Goal: Information Seeking & Learning: Learn about a topic

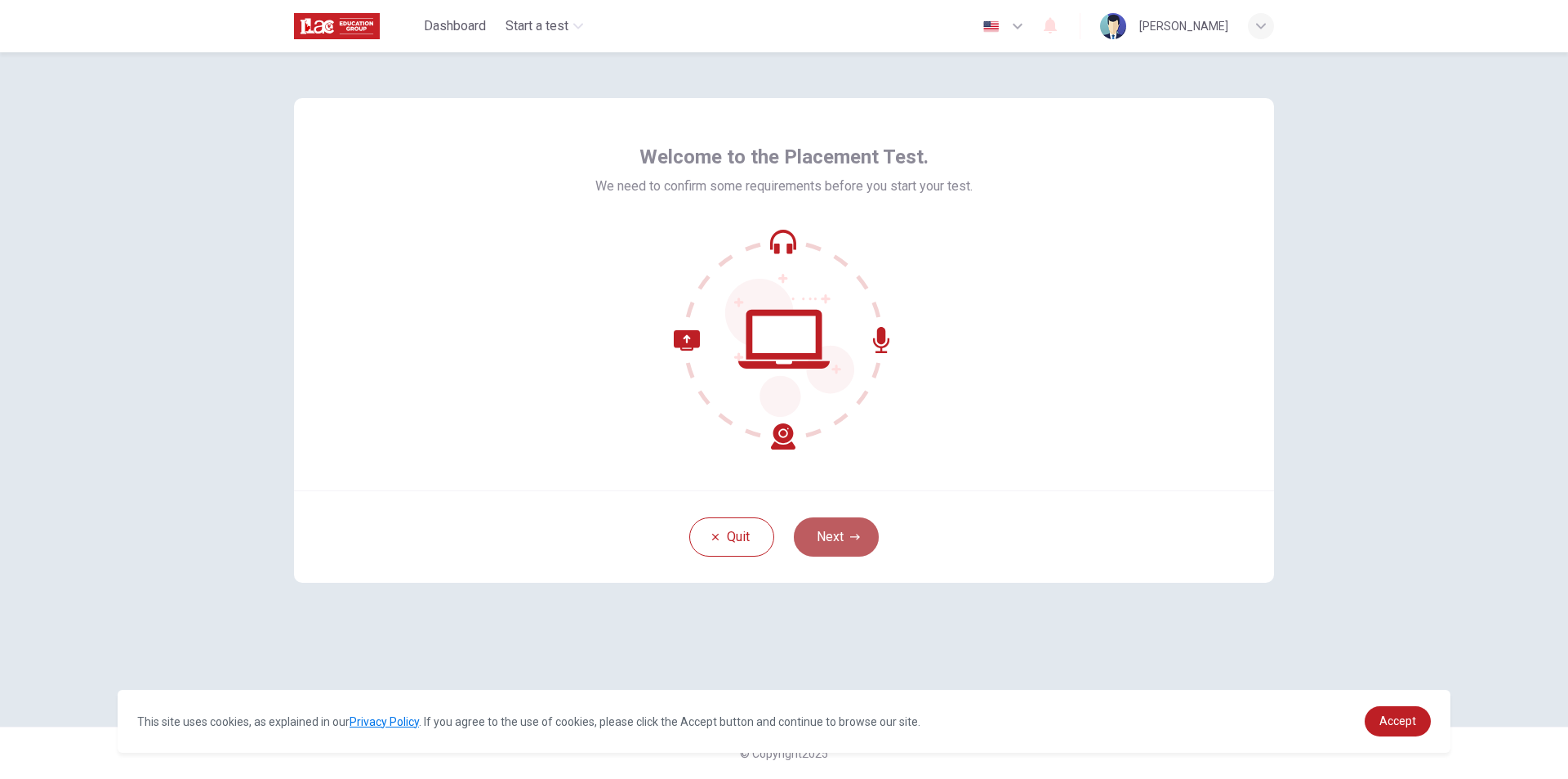
click at [859, 541] on icon "button" at bounding box center [855, 536] width 10 height 10
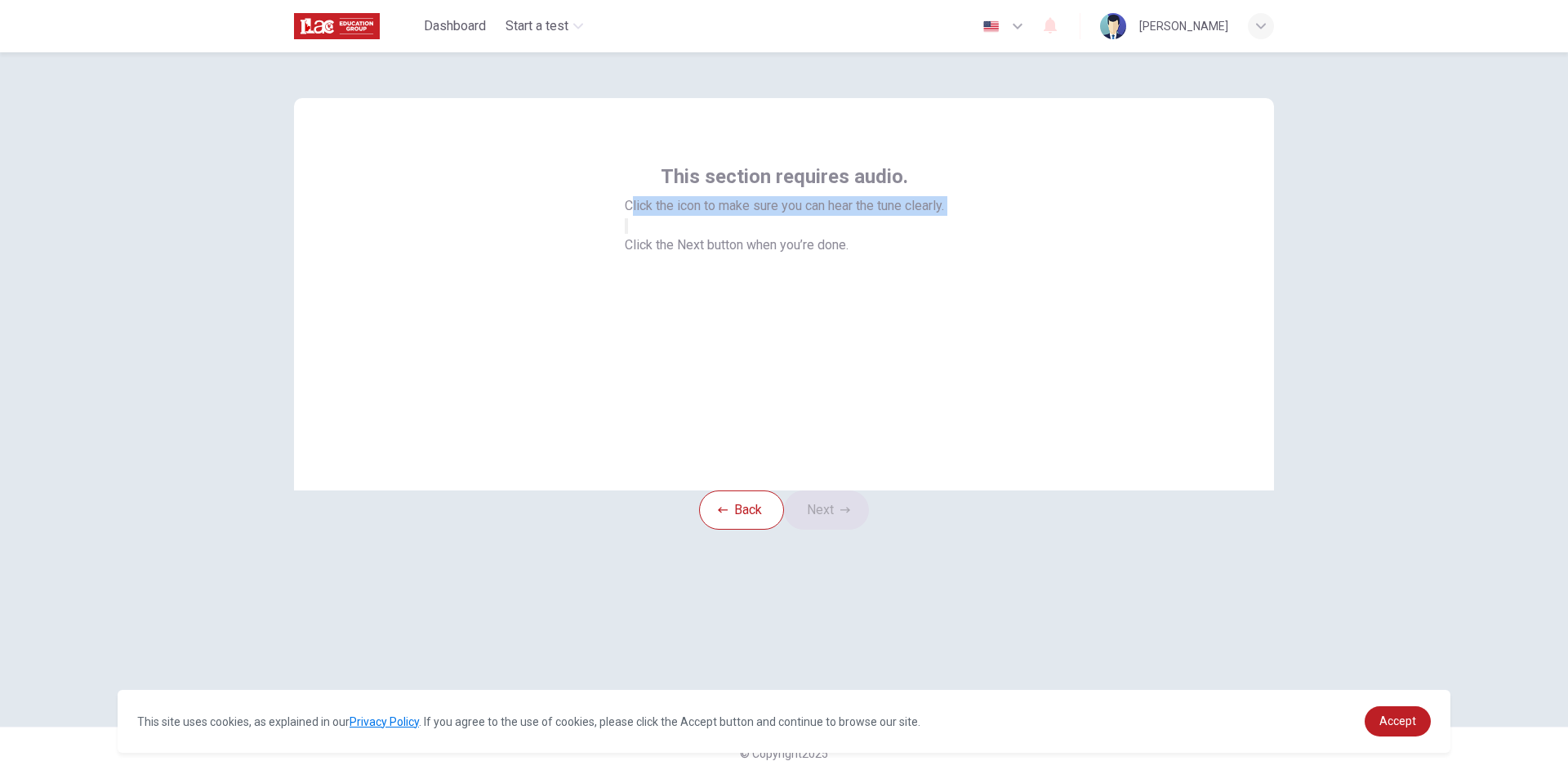
drag, startPoint x: 628, startPoint y: 208, endPoint x: 966, endPoint y: 233, distance: 338.9
click at [948, 238] on div "This section requires audio. Click the icon to make sure you can hear the tune …" at bounding box center [784, 294] width 980 height 392
click at [838, 200] on span "Click the icon to make sure you can hear the tune clearly." at bounding box center [785, 206] width 320 height 19
click at [650, 202] on span "Click the icon to make sure you can hear the tune clearly." at bounding box center [785, 206] width 320 height 19
drag, startPoint x: 649, startPoint y: 215, endPoint x: 948, endPoint y: 190, distance: 300.0
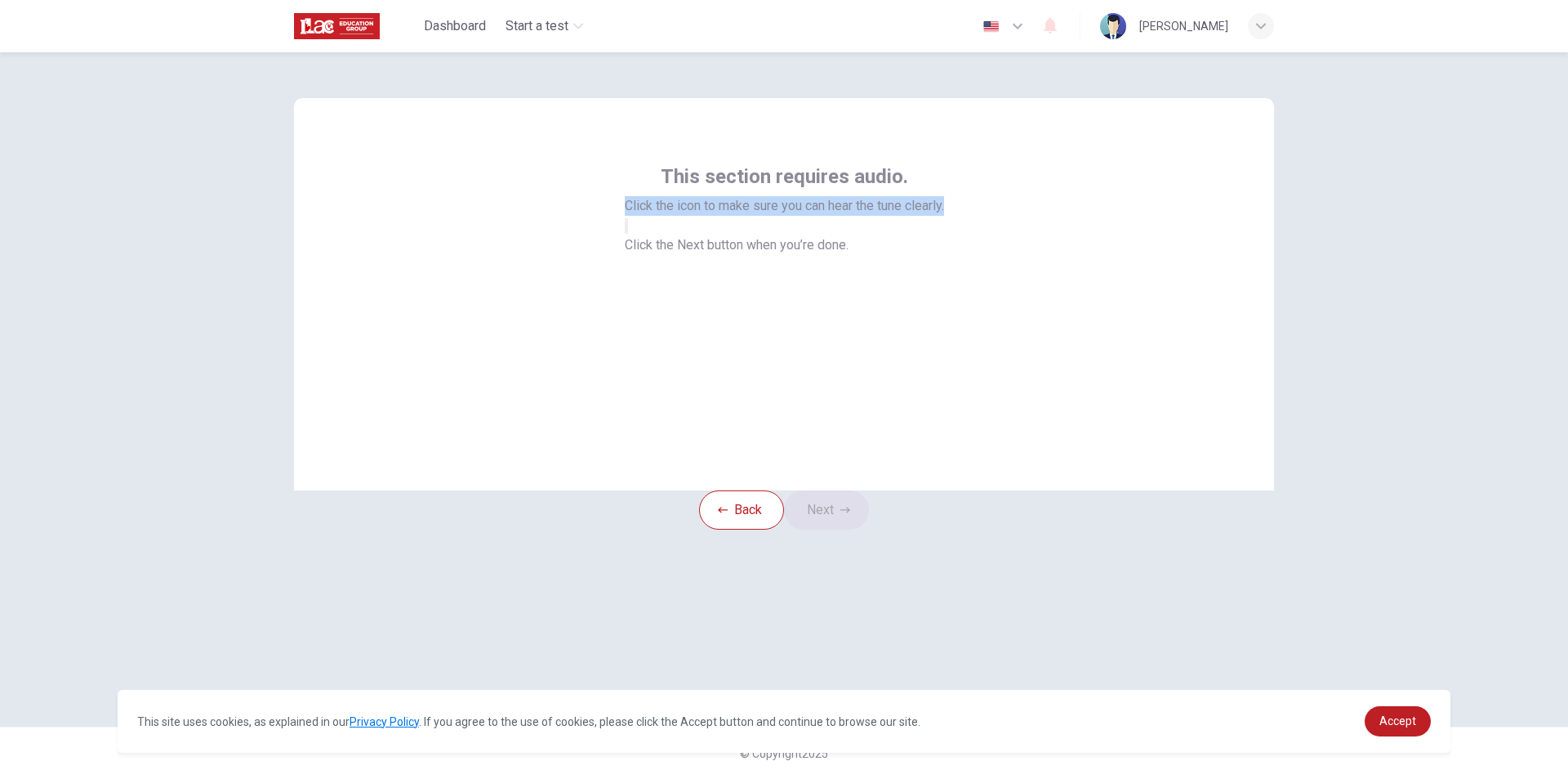
click at [954, 190] on div "This section requires audio. Click the icon to make sure you can hear the tune …" at bounding box center [784, 294] width 980 height 392
drag, startPoint x: 734, startPoint y: 420, endPoint x: 902, endPoint y: 429, distance: 168.2
click at [902, 429] on div "This section requires audio. Click the icon to make sure you can hear the tune …" at bounding box center [784, 294] width 980 height 392
click at [627, 230] on icon "button" at bounding box center [627, 230] width 0 height 0
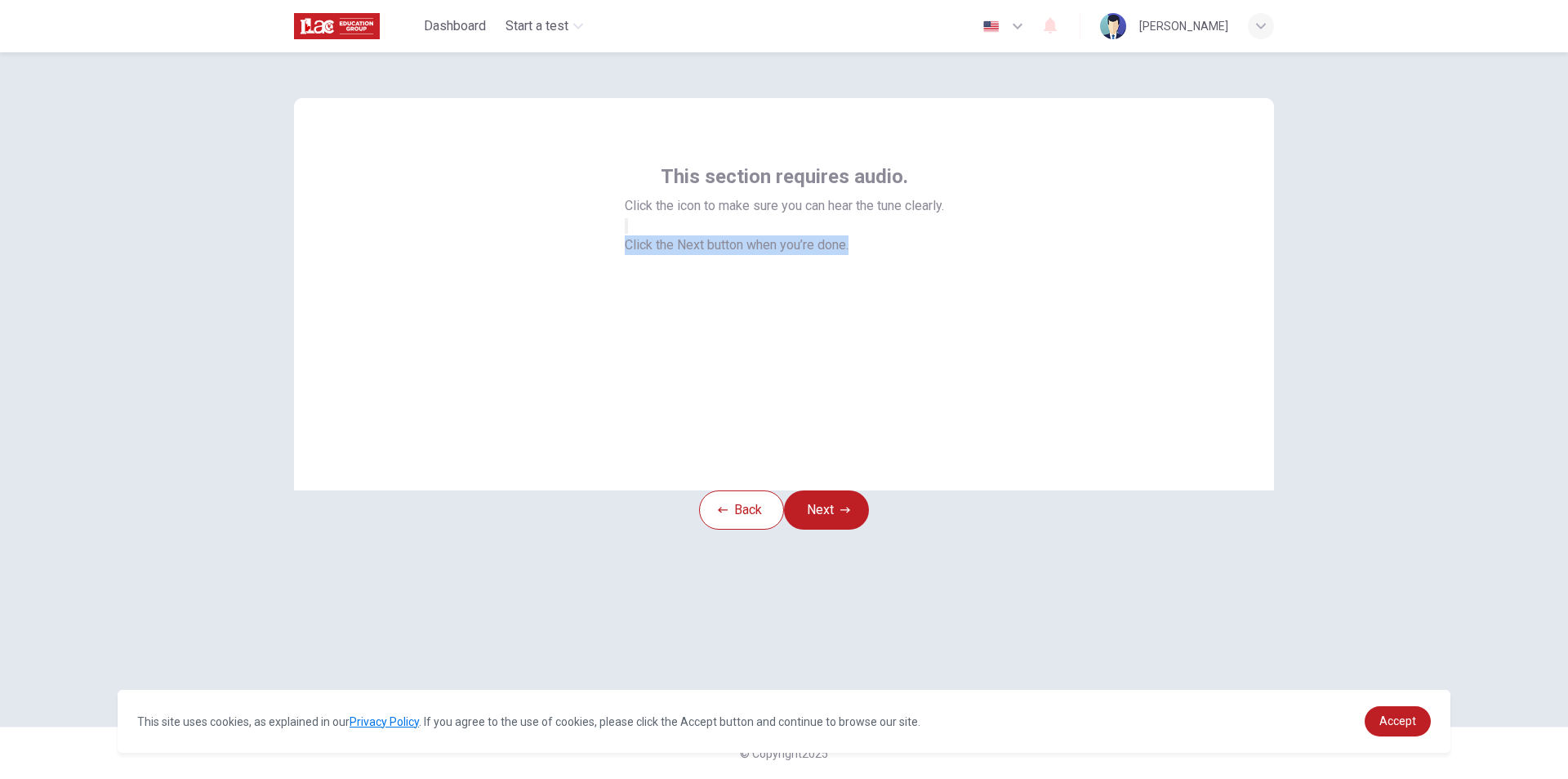
click at [879, 438] on div "This section requires audio. Click the icon to make sure you can hear the tune …" at bounding box center [784, 294] width 980 height 392
click at [835, 530] on button "Next" at bounding box center [826, 510] width 85 height 39
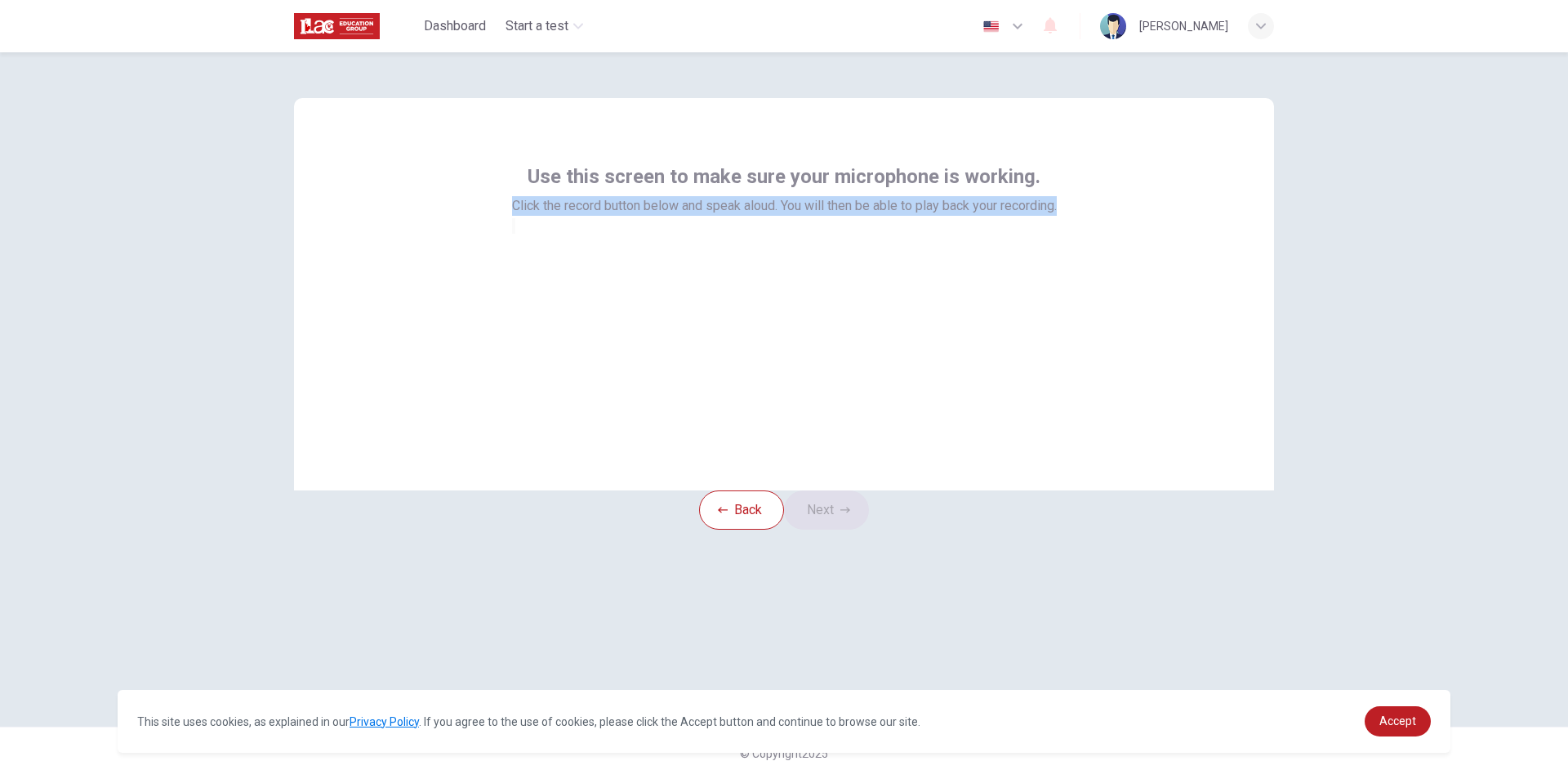
drag, startPoint x: 508, startPoint y: 207, endPoint x: 1080, endPoint y: 208, distance: 572.0
click at [1080, 208] on div "Use this screen to make sure your microphone is working. Click the record butto…" at bounding box center [784, 294] width 980 height 392
copy span "Click the record button below and speak aloud. You will then be able to play ba…"
click at [780, 235] on div at bounding box center [784, 225] width 545 height 19
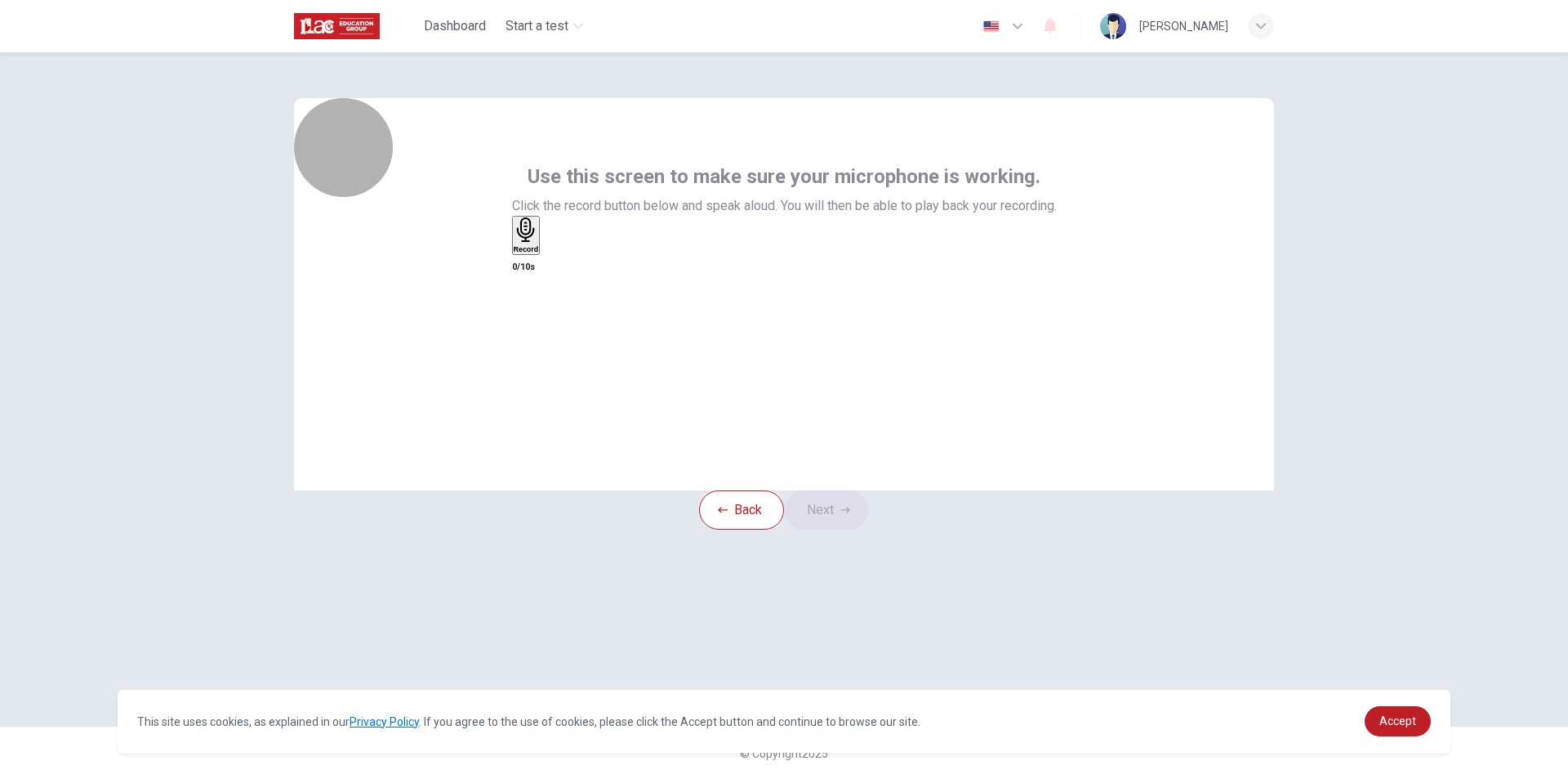
click at [539, 243] on icon "button" at bounding box center [526, 230] width 26 height 26
click at [858, 527] on button "Next" at bounding box center [826, 510] width 85 height 39
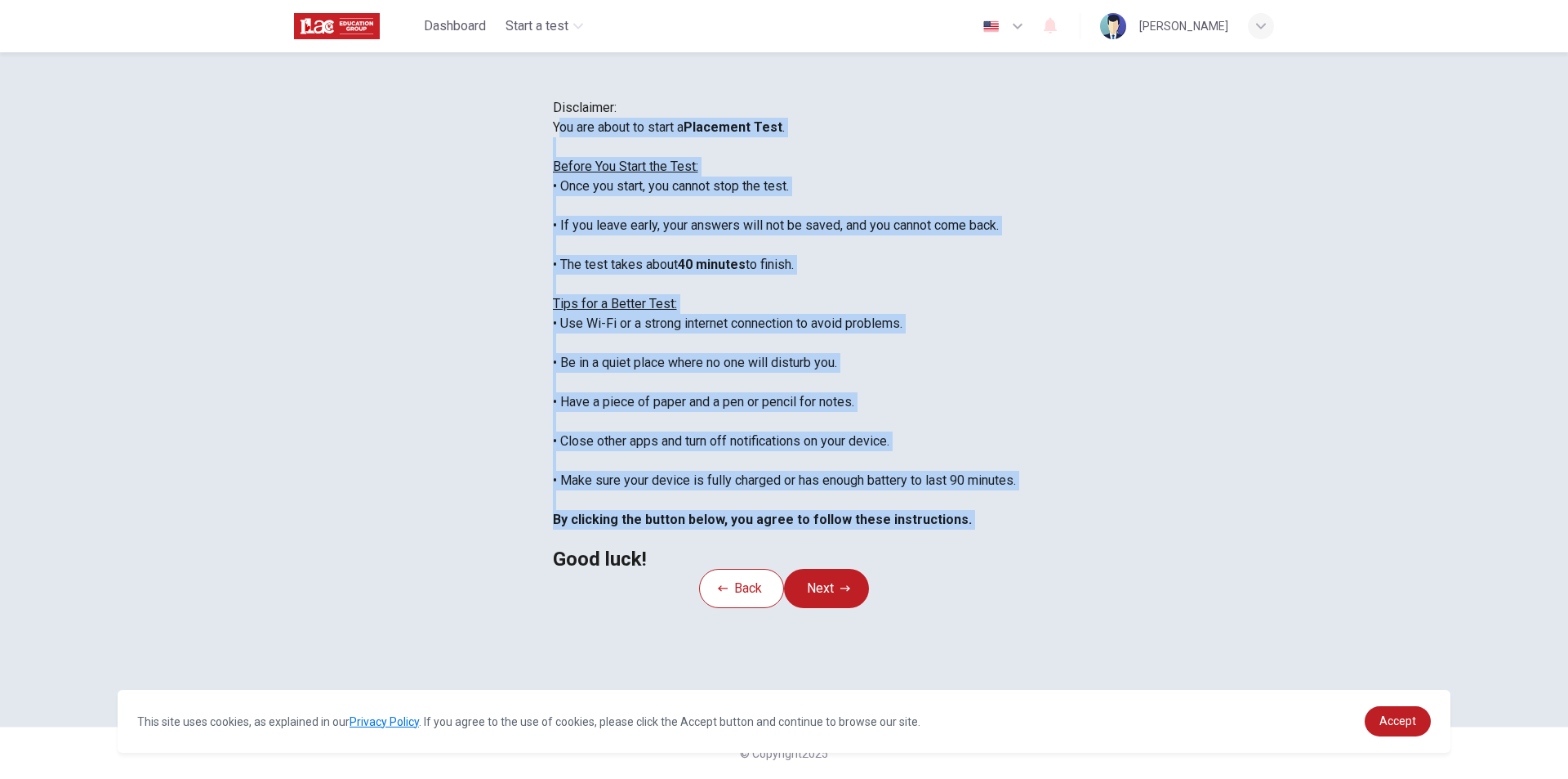
scroll to position [19, 0]
drag, startPoint x: 443, startPoint y: 191, endPoint x: 713, endPoint y: 392, distance: 336.6
click at [846, 569] on div "You are about to start a Placement Test . Before You Start the Test: • Once you…" at bounding box center [784, 343] width 464 height 451
copy div "ou are about to start a Placement Test . Before You Start the Test: • Once you …"
click at [1016, 389] on div "Disclaimer: You are about to start a Placement Test . Before You Start the Test…" at bounding box center [784, 333] width 464 height 471
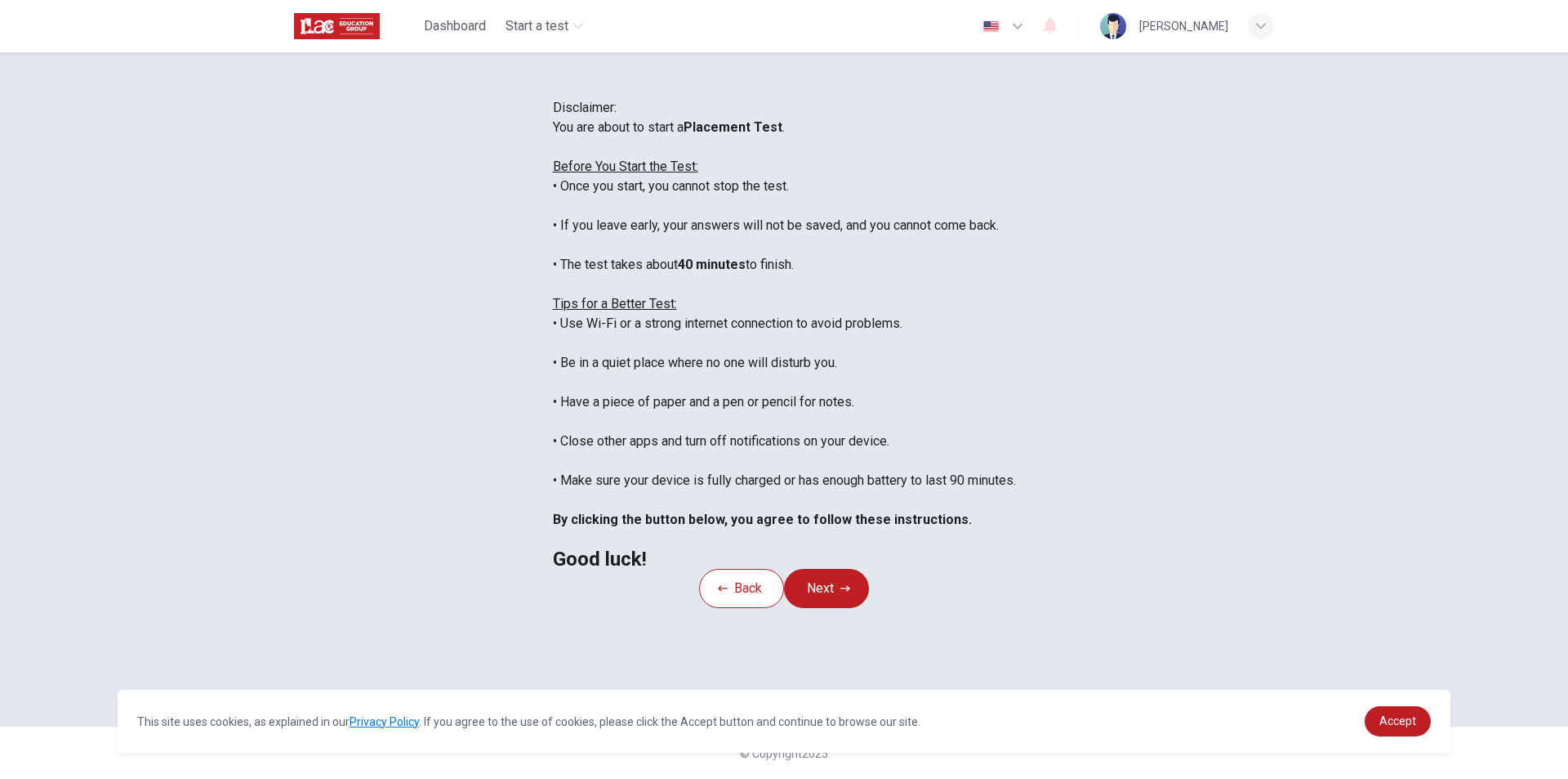
scroll to position [130, 0]
click at [810, 608] on button "Next" at bounding box center [826, 588] width 85 height 39
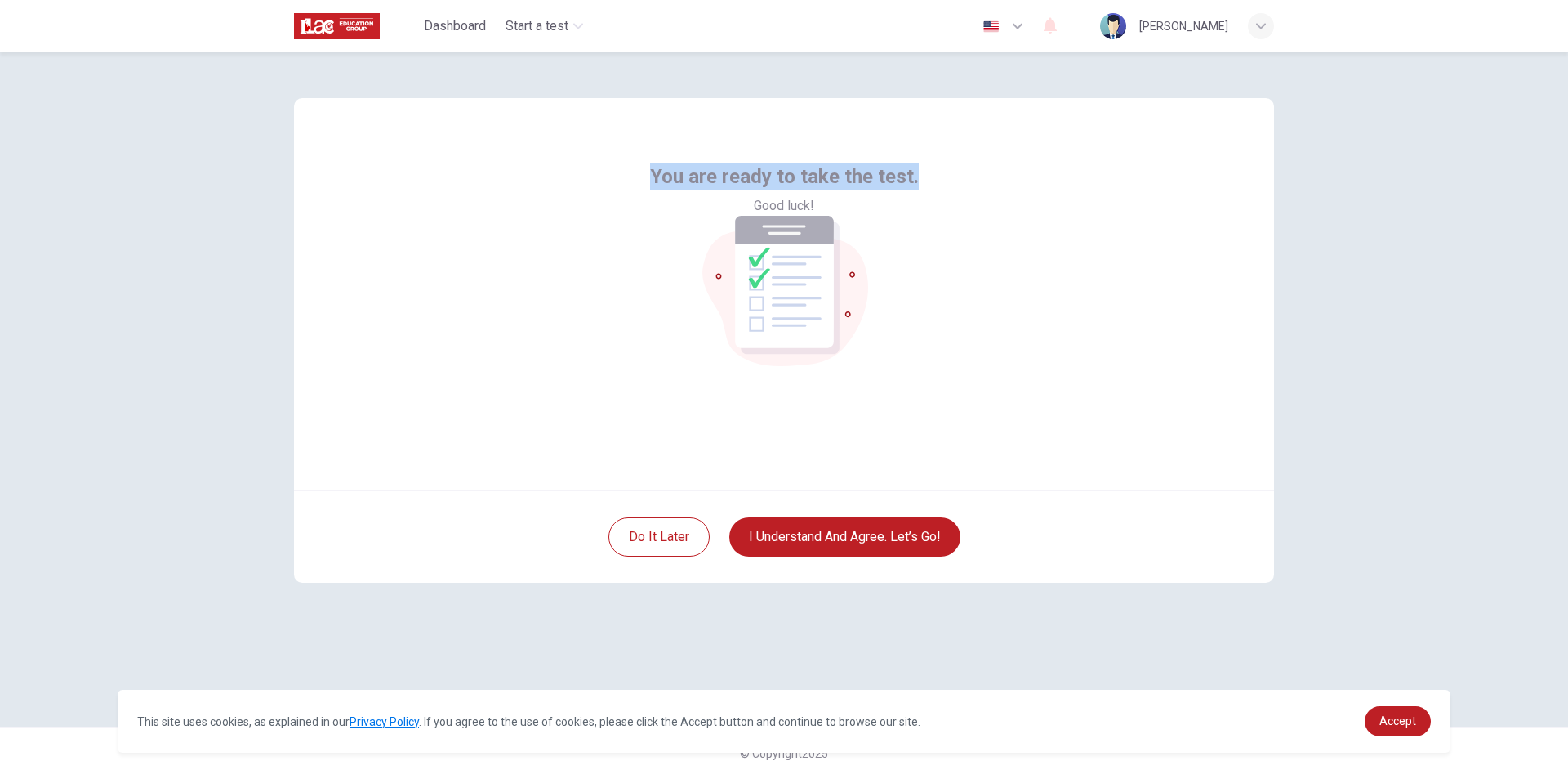
drag, startPoint x: 648, startPoint y: 357, endPoint x: 921, endPoint y: 389, distance: 274.9
click at [921, 389] on div "You are ready to take the test. Good luck!" at bounding box center [784, 294] width 980 height 392
click at [898, 190] on span "You are ready to take the test." at bounding box center [784, 177] width 268 height 26
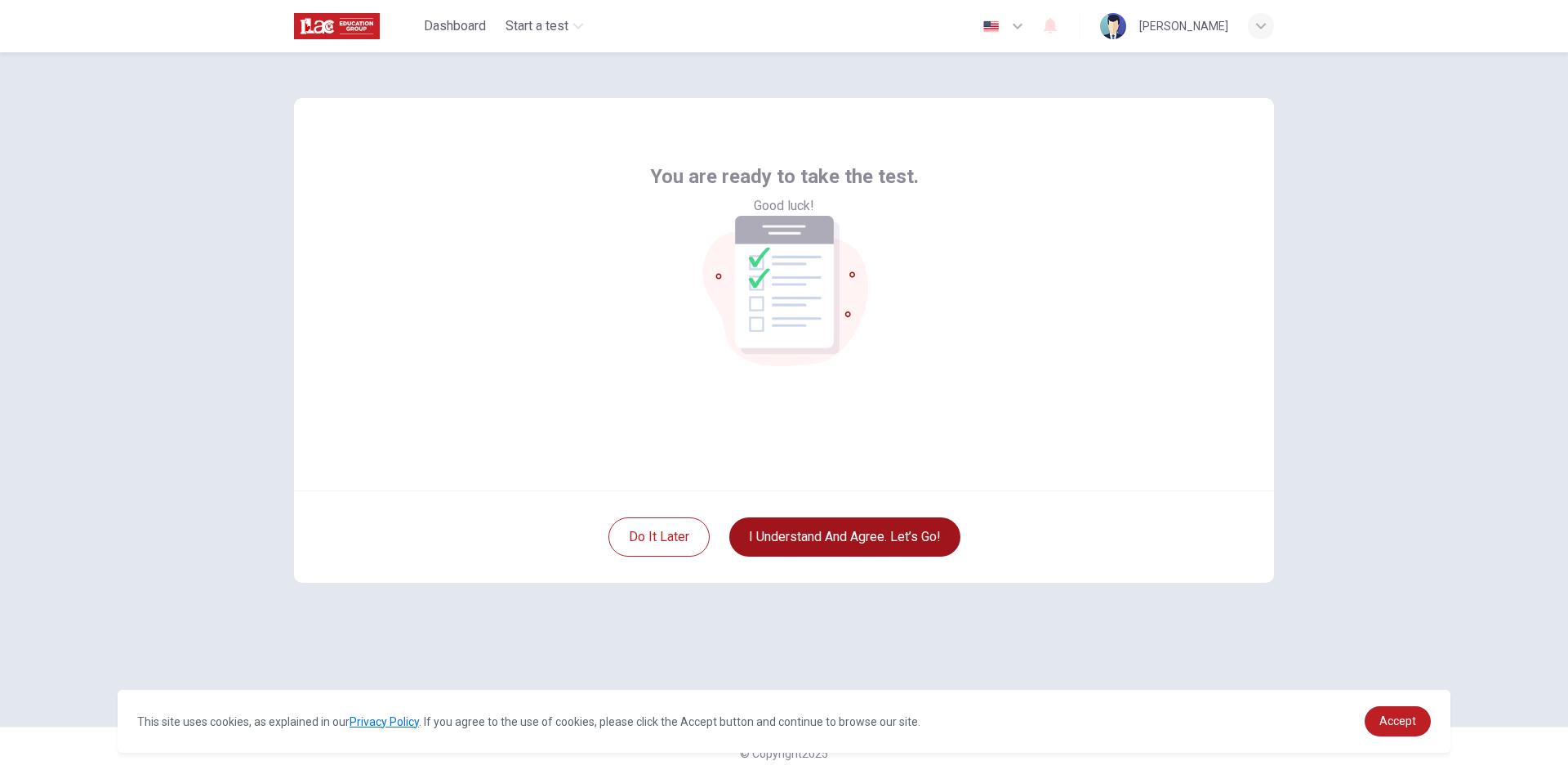
click at [793, 540] on button "I understand and agree. Let’s go!" at bounding box center [845, 537] width 231 height 39
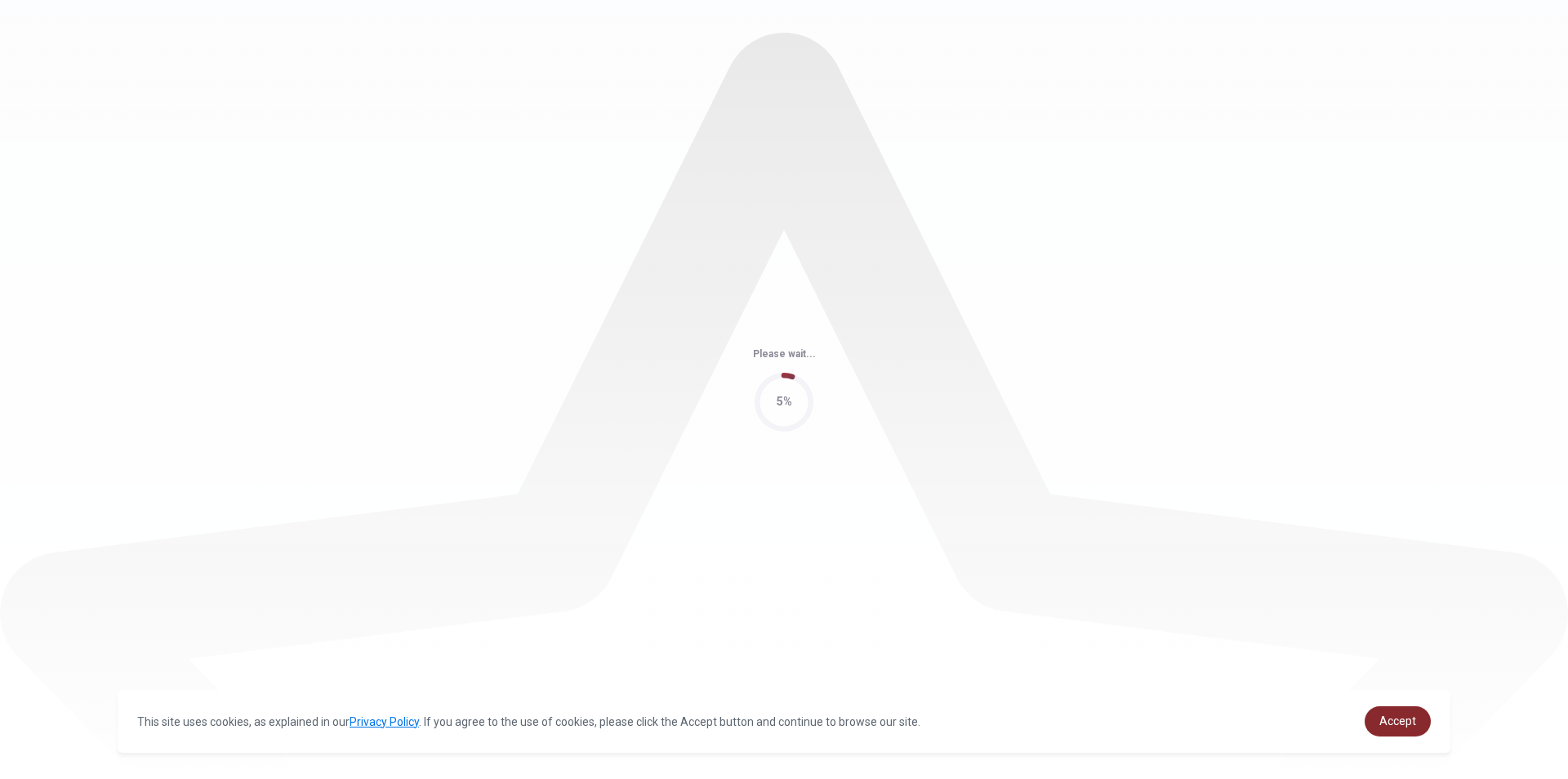
click at [1418, 737] on link "Accept" at bounding box center [1398, 721] width 66 height 30
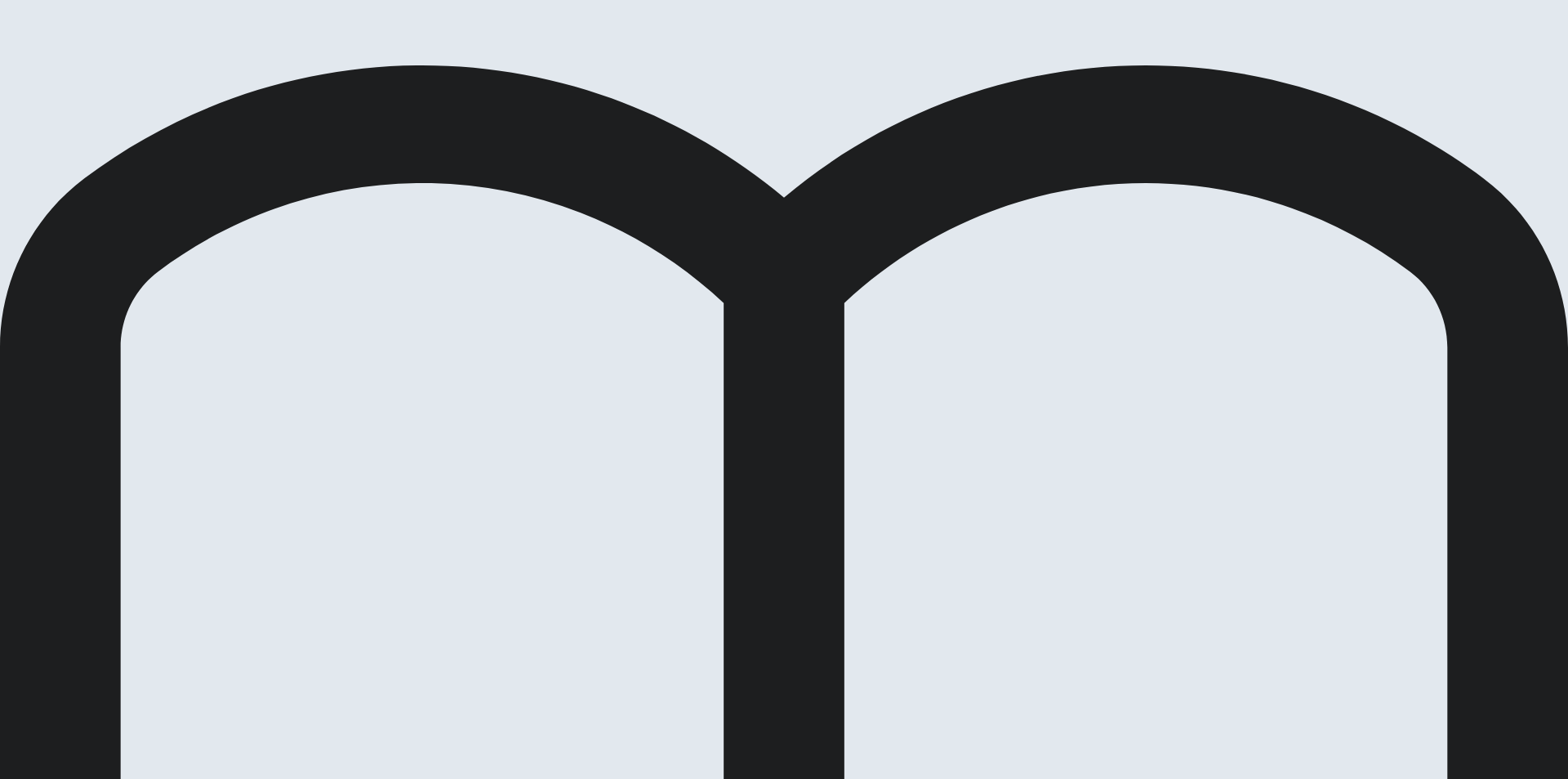
drag, startPoint x: 333, startPoint y: 424, endPoint x: 603, endPoint y: 458, distance: 272.1
drag, startPoint x: 584, startPoint y: 442, endPoint x: 333, endPoint y: 405, distance: 253.7
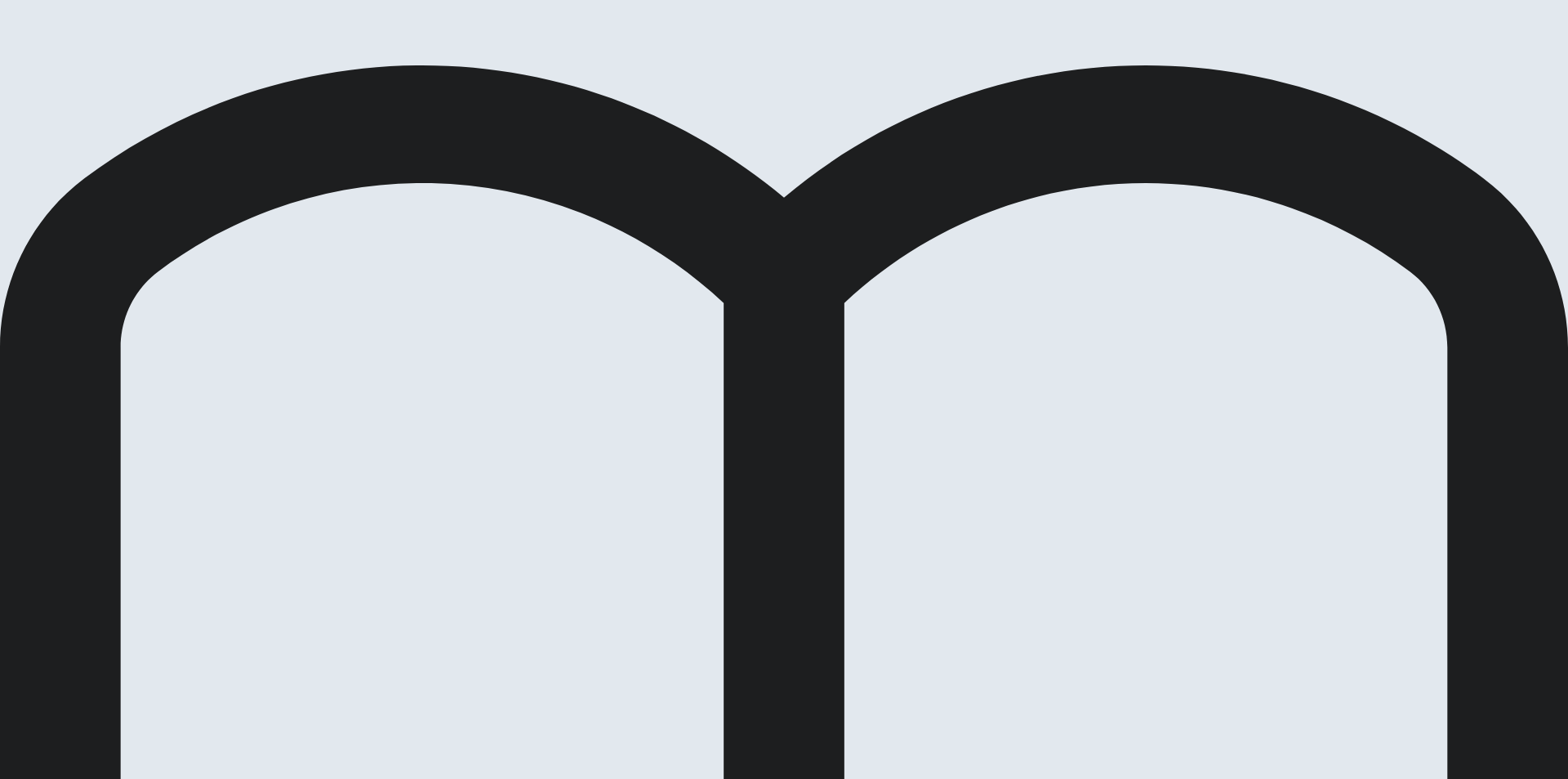
drag, startPoint x: 656, startPoint y: 208, endPoint x: 832, endPoint y: 212, distance: 176.0
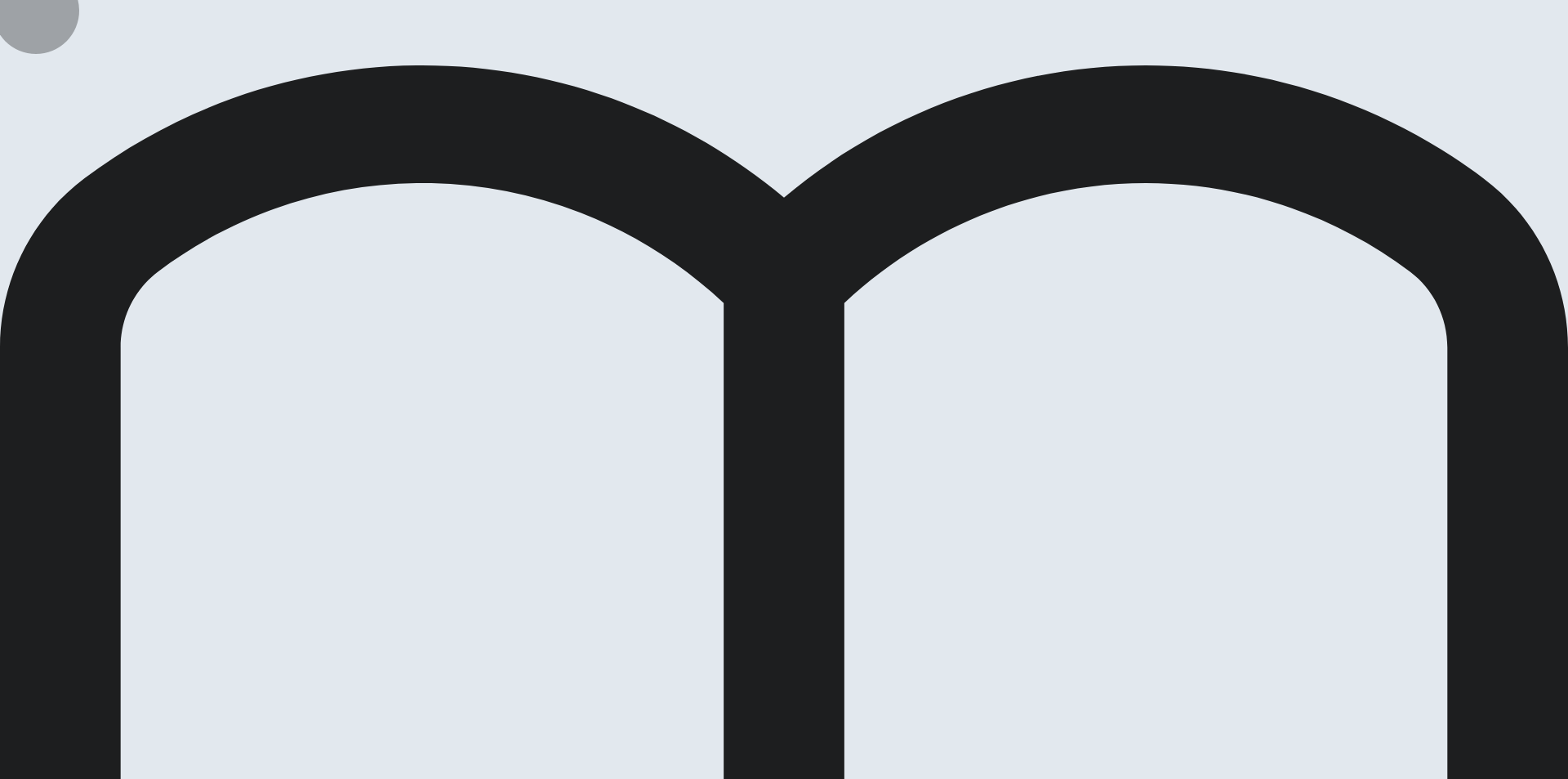
click at [1062, 778] on div at bounding box center [784, 779] width 1568 height 0
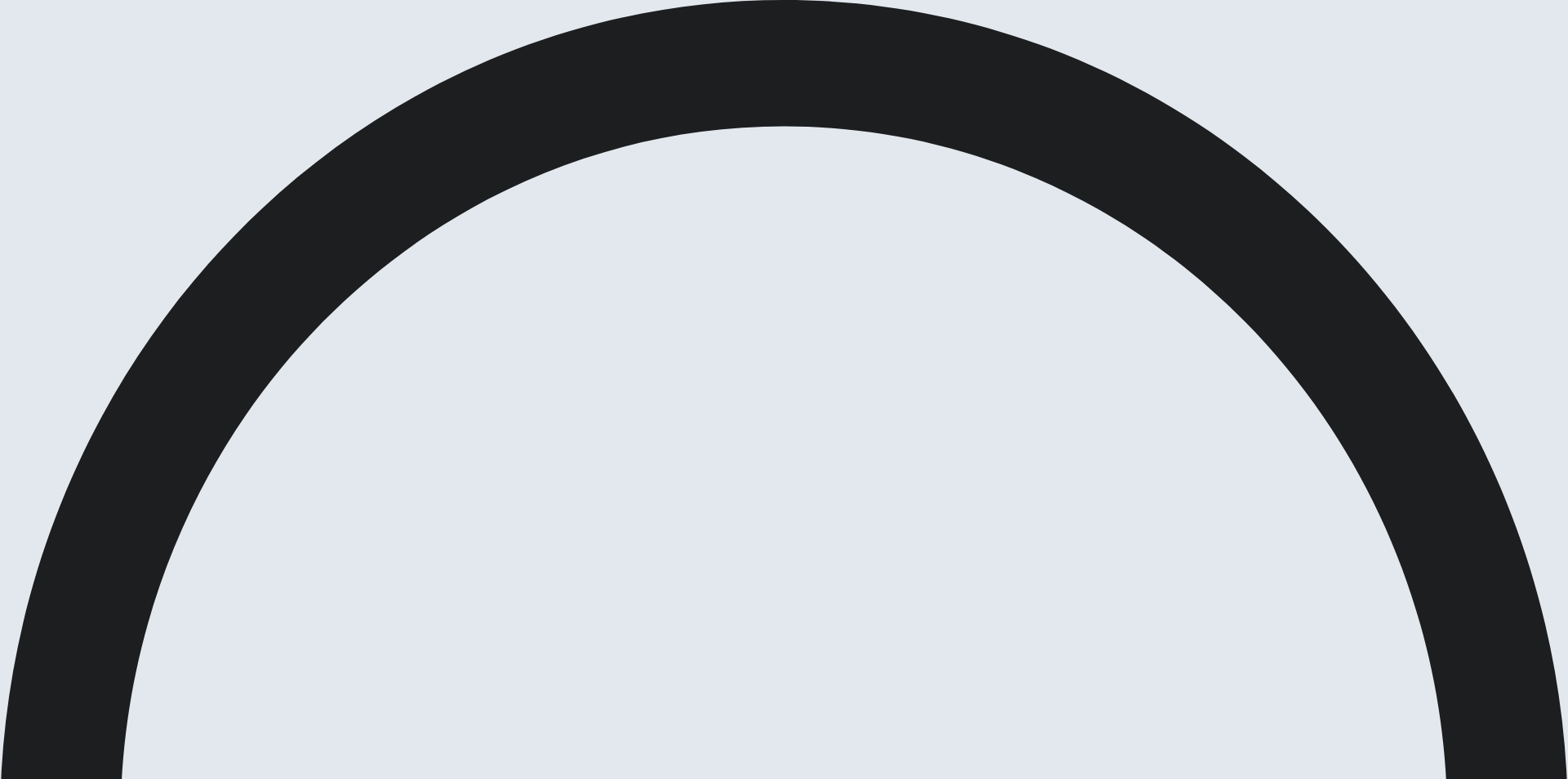
drag, startPoint x: 340, startPoint y: 204, endPoint x: 504, endPoint y: 231, distance: 166.2
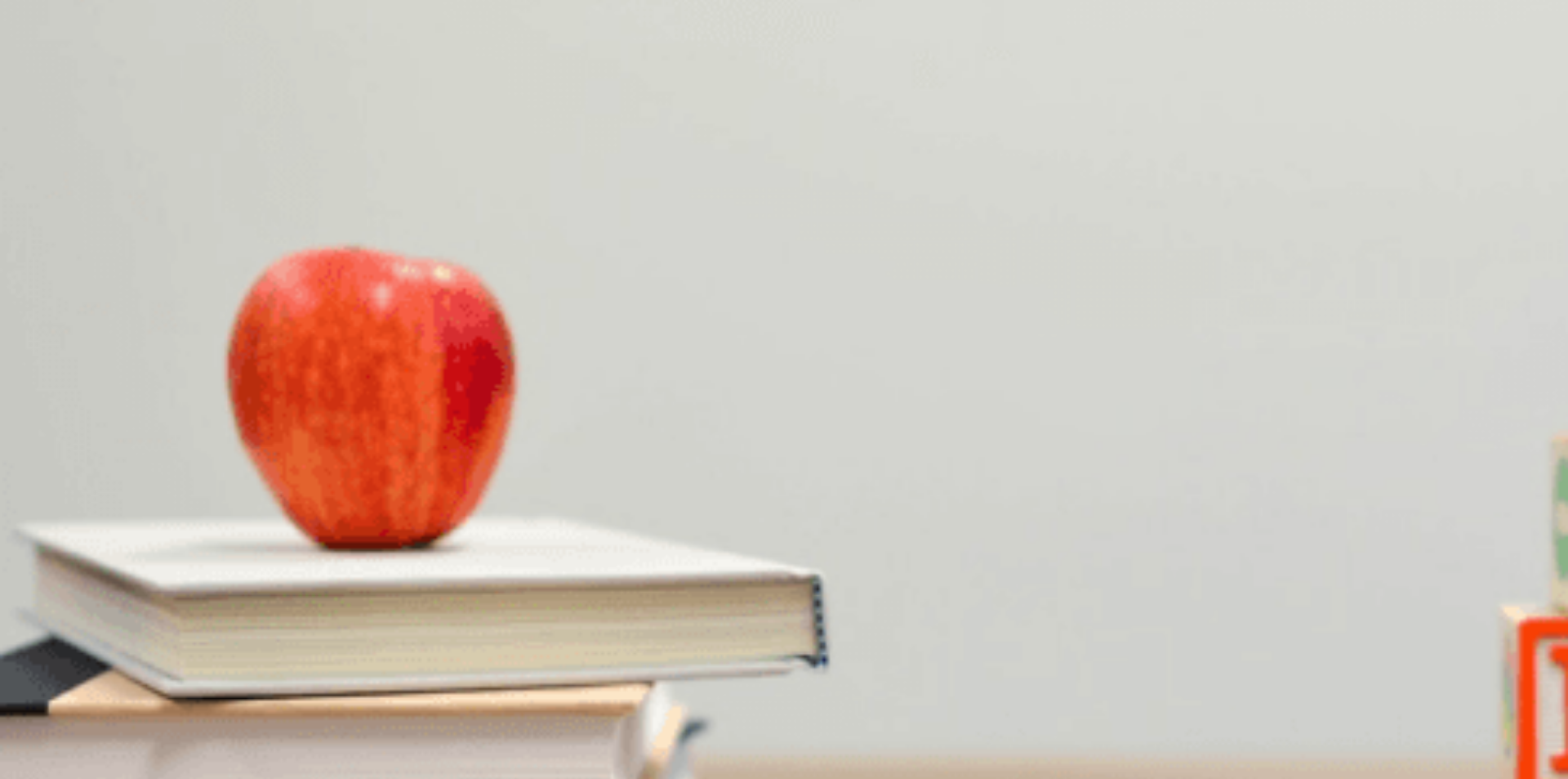
drag, startPoint x: 349, startPoint y: 235, endPoint x: 325, endPoint y: 234, distance: 24.0
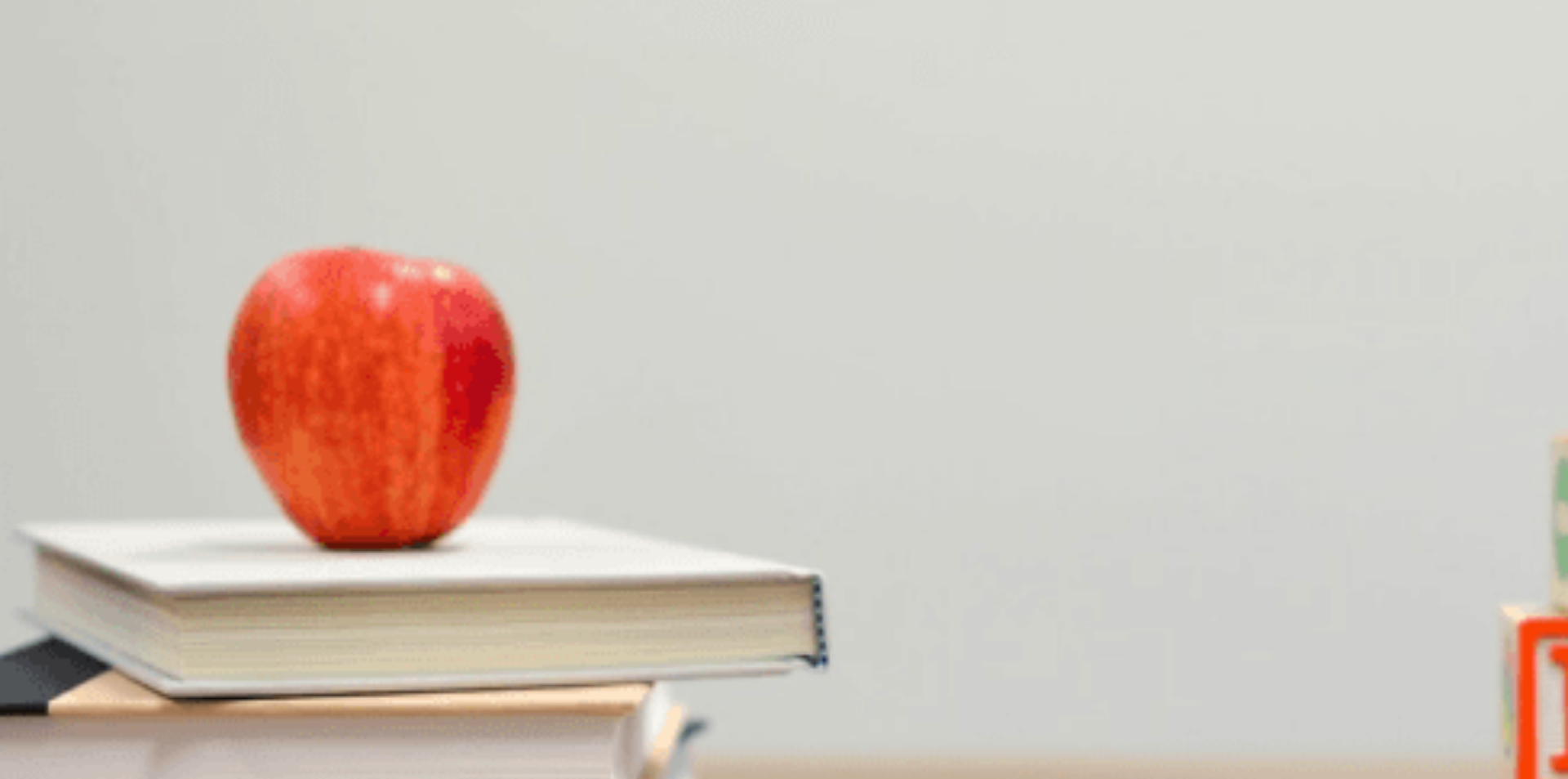
scroll to position [1524, 0]
type input "0"
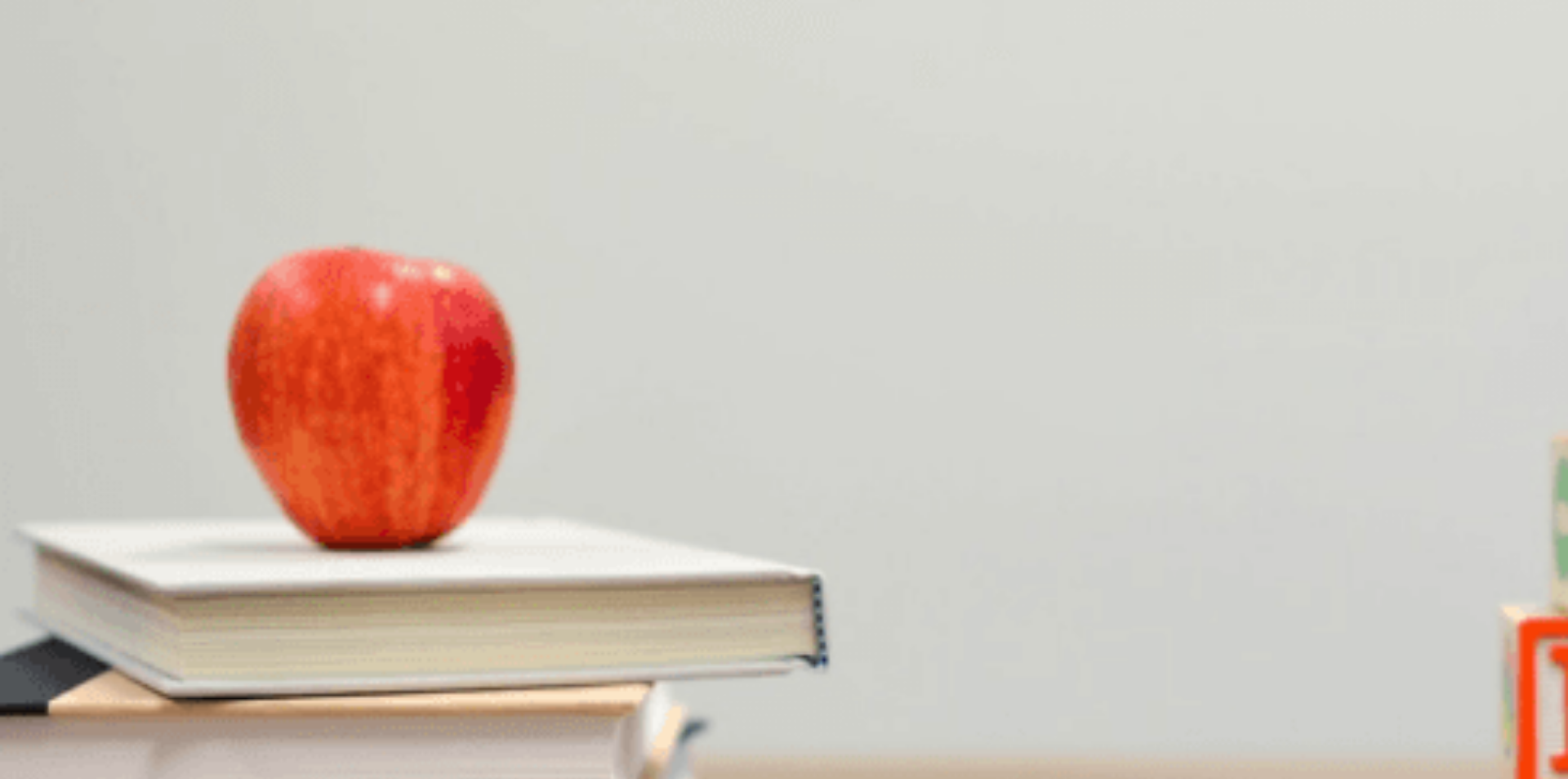
scroll to position [707, 0]
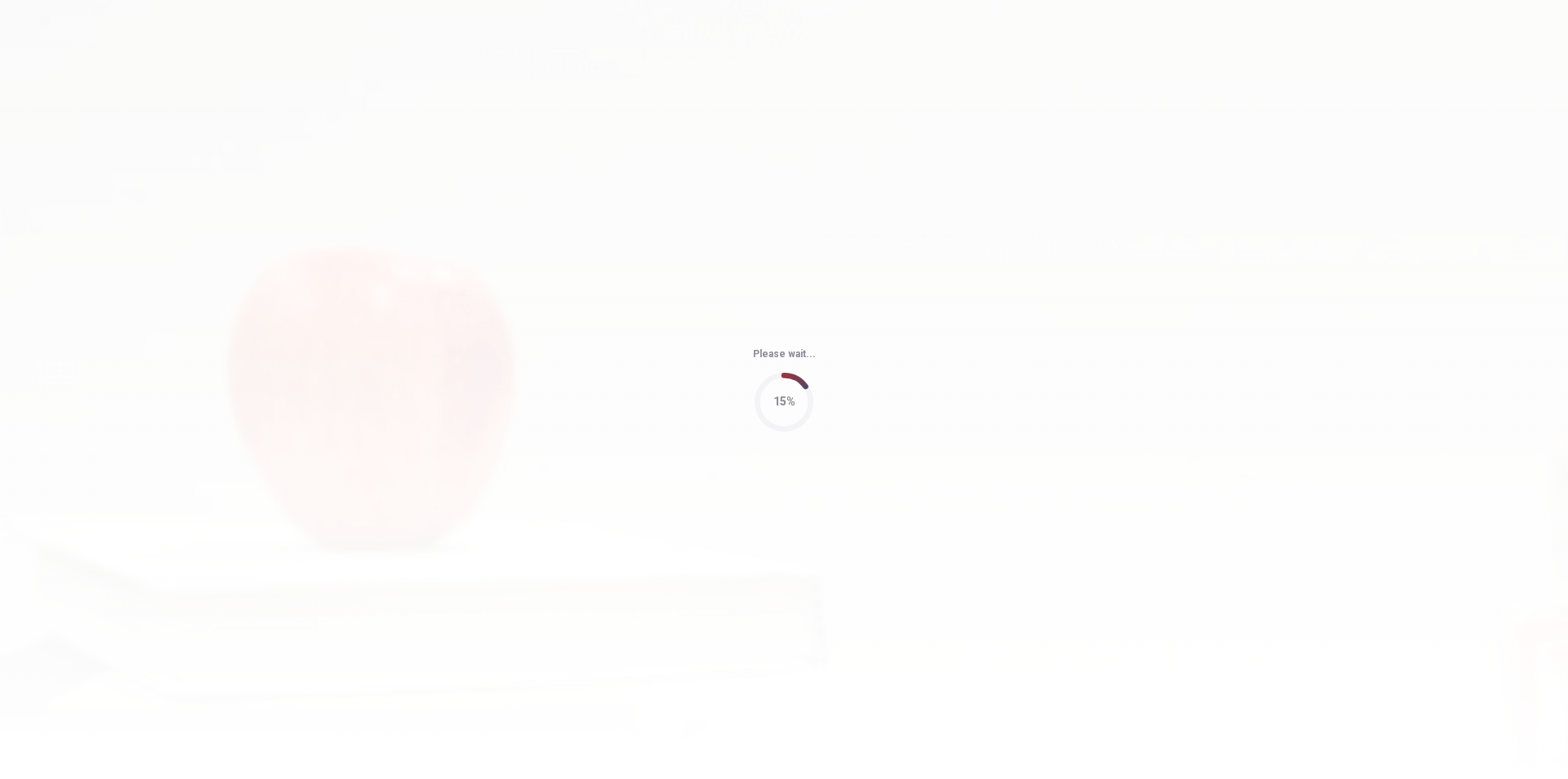
type input "99"
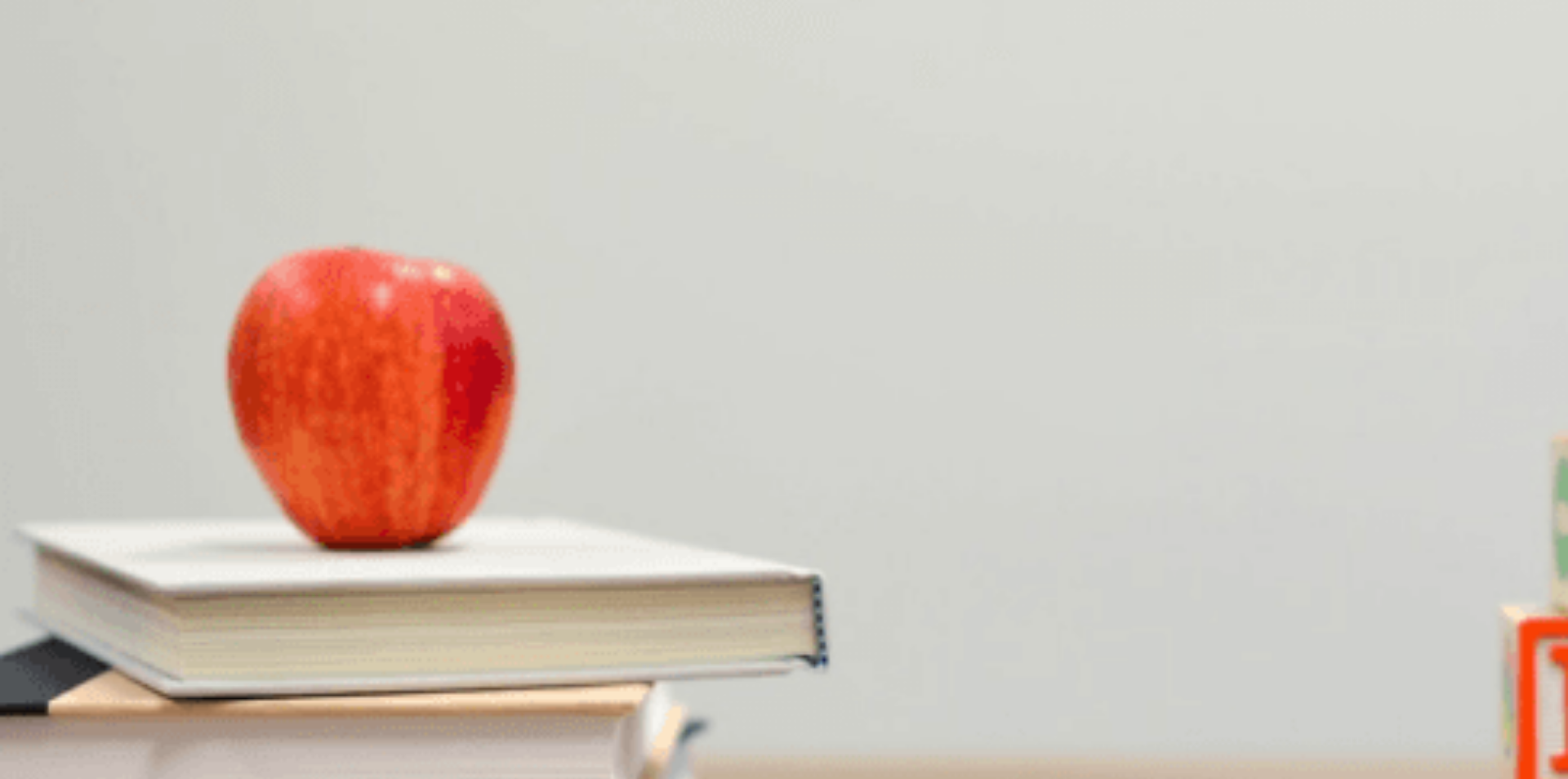
scroll to position [299, 0]
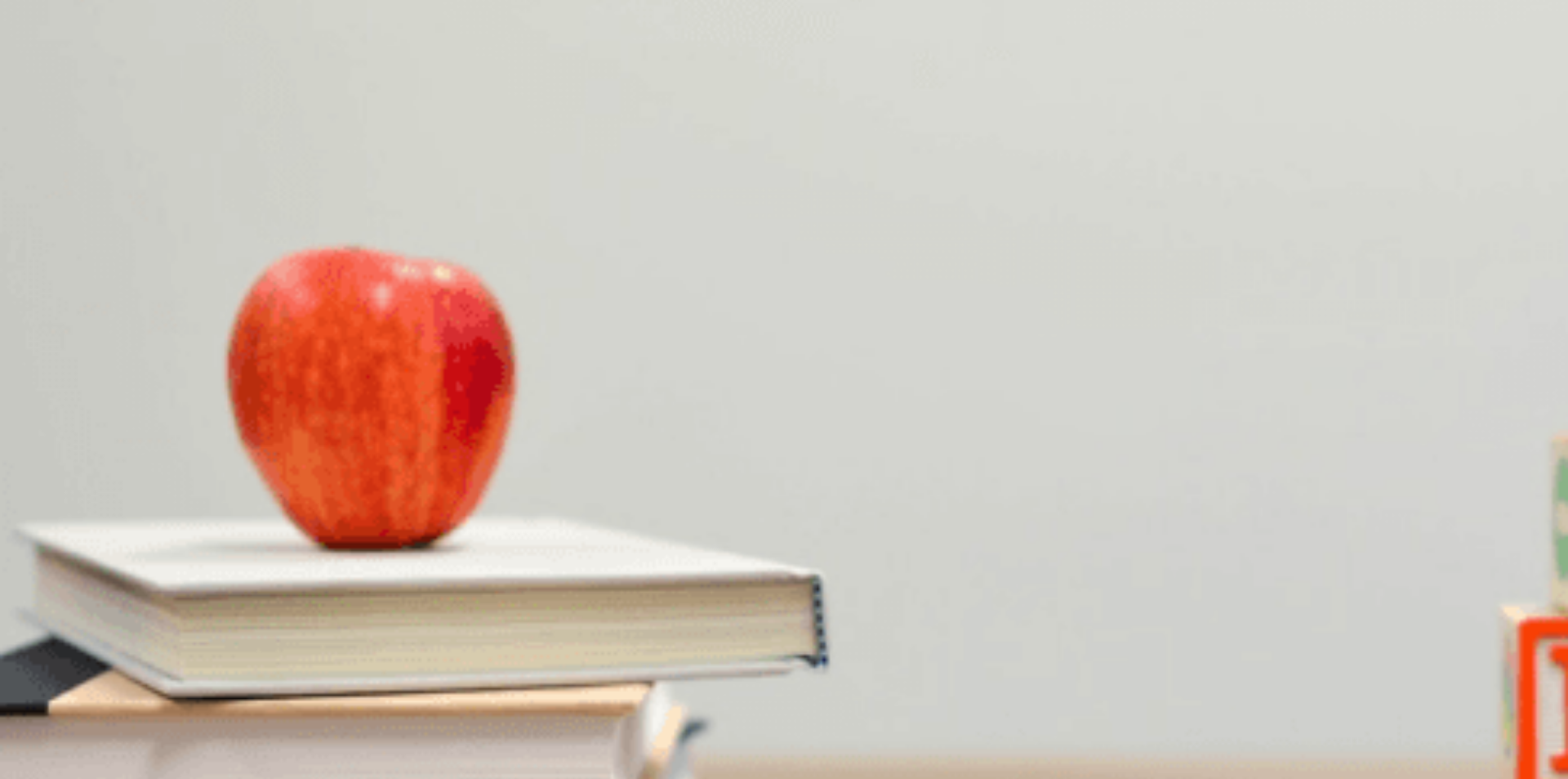
scroll to position [1524, 0]
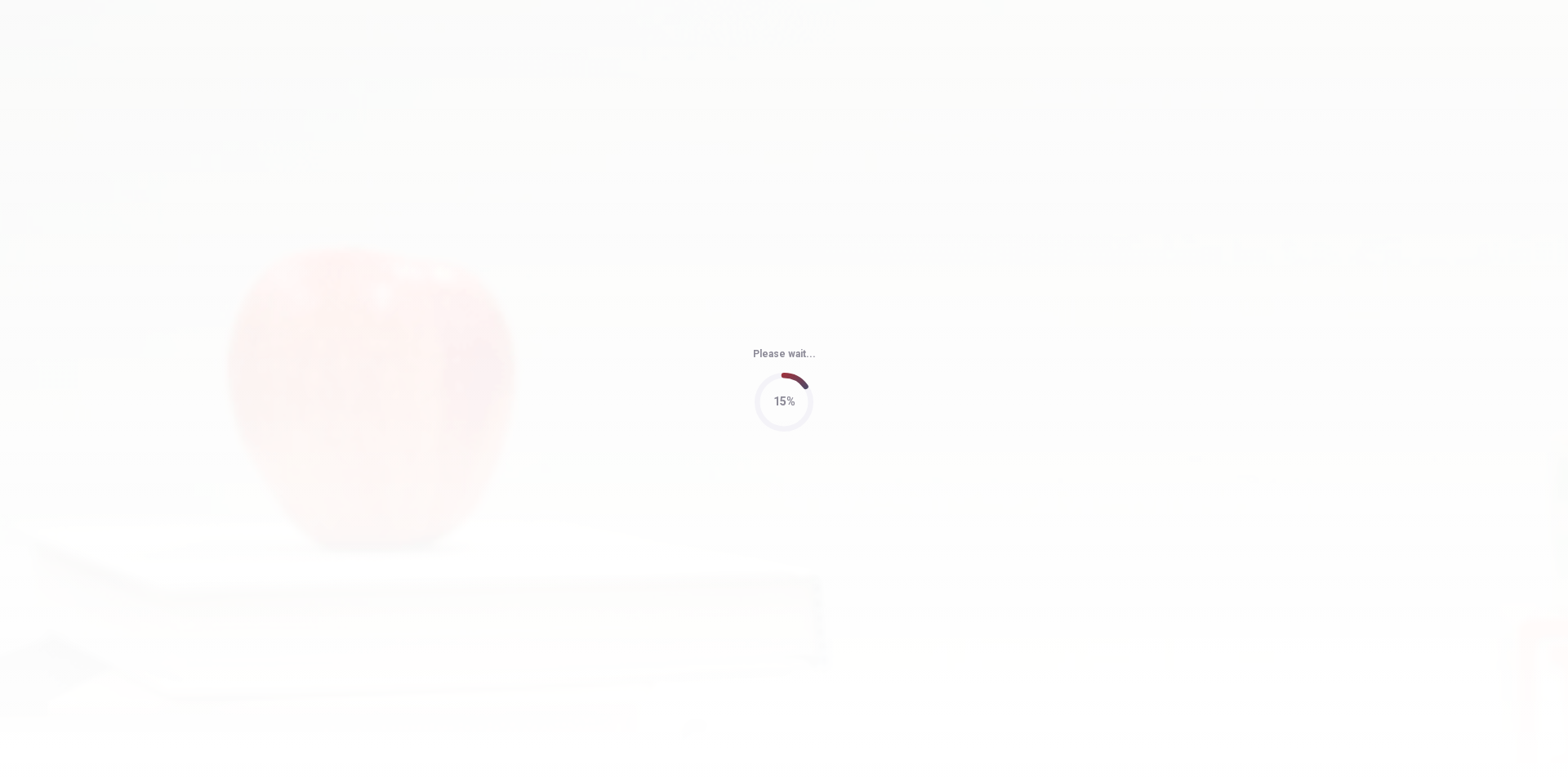
type input "56"
